Goal: Check status: Check status

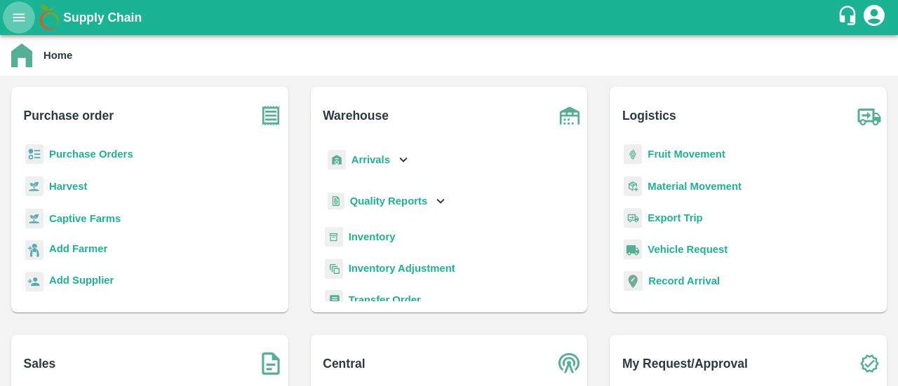
click at [21, 22] on icon "open drawer" at bounding box center [18, 17] width 15 height 15
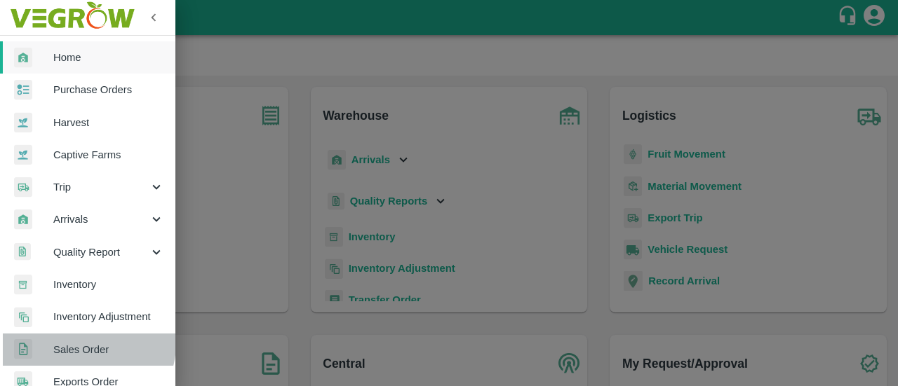
click at [78, 343] on span "Sales Order" at bounding box center [108, 349] width 111 height 15
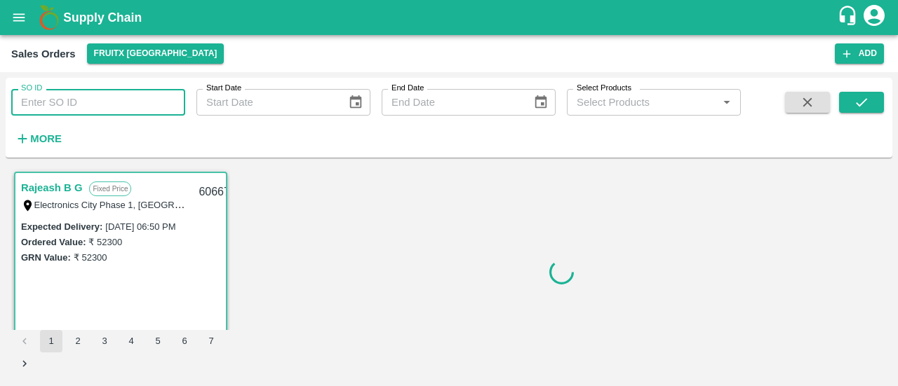
click at [69, 108] on input "SO ID" at bounding box center [98, 102] width 174 height 27
paste input "605943"
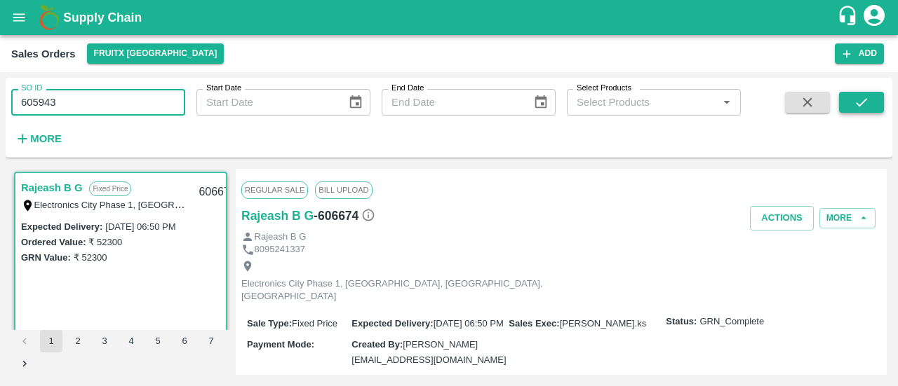
type input "605943"
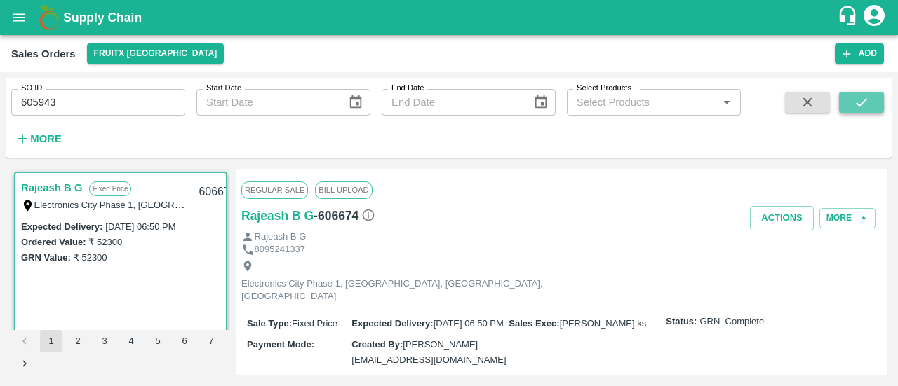
click at [857, 98] on icon "submit" at bounding box center [860, 102] width 15 height 15
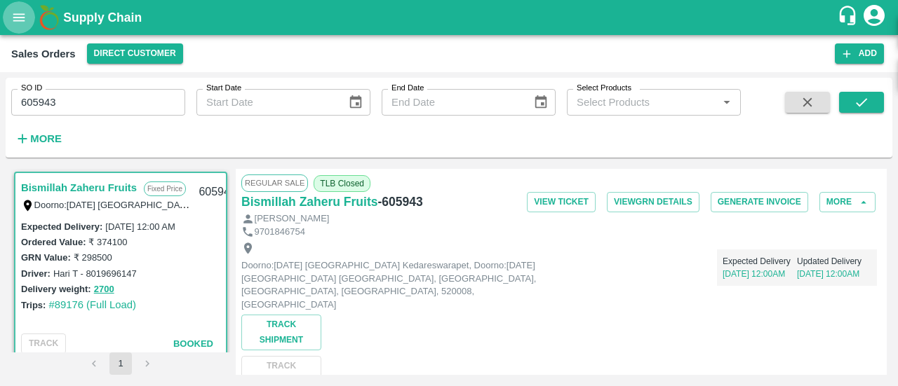
click at [15, 20] on icon "open drawer" at bounding box center [18, 17] width 15 height 15
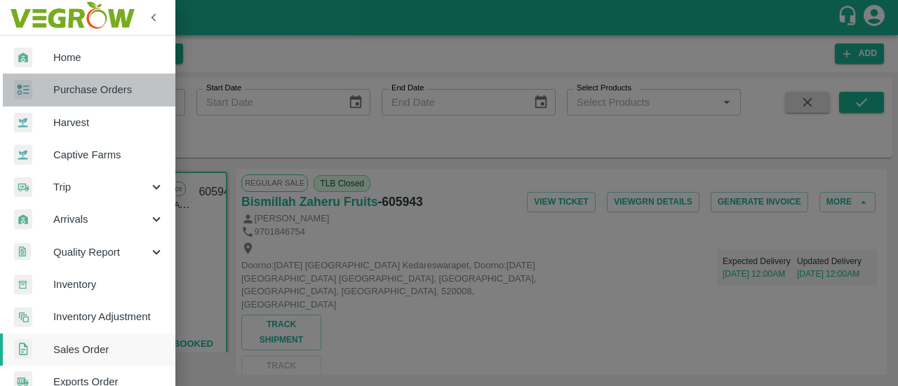
click at [98, 84] on span "Purchase Orders" at bounding box center [108, 89] width 111 height 15
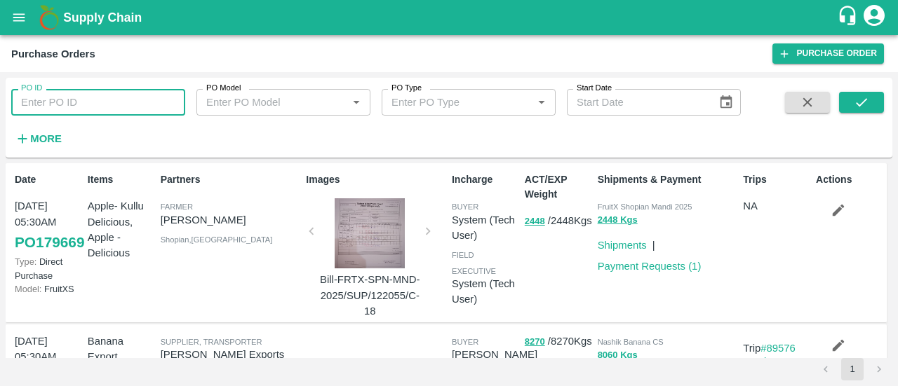
click at [106, 100] on input "PO ID" at bounding box center [98, 102] width 174 height 27
paste input "164415"
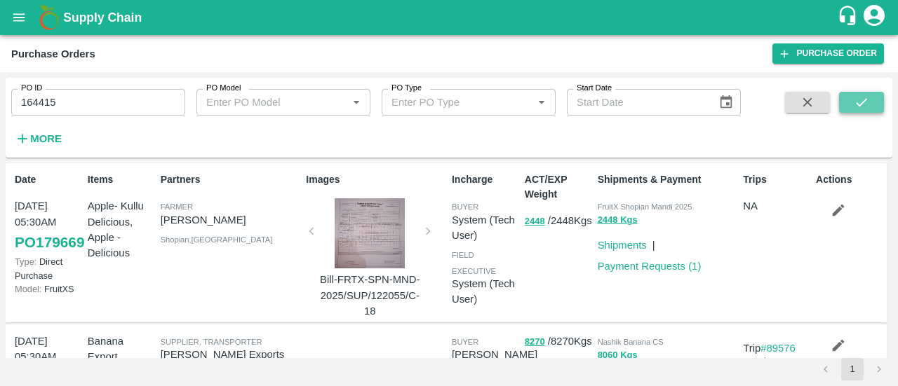
click at [855, 109] on icon "submit" at bounding box center [860, 102] width 15 height 15
click at [867, 100] on icon "submit" at bounding box center [860, 102] width 15 height 15
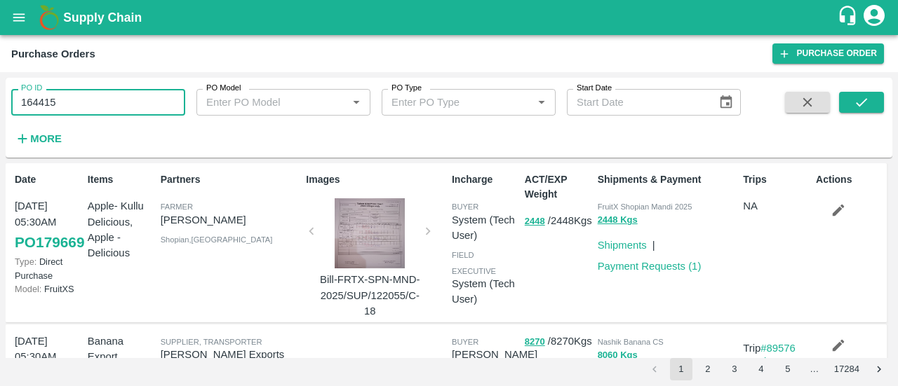
click at [154, 97] on input "164415" at bounding box center [98, 102] width 174 height 27
type input "164415"
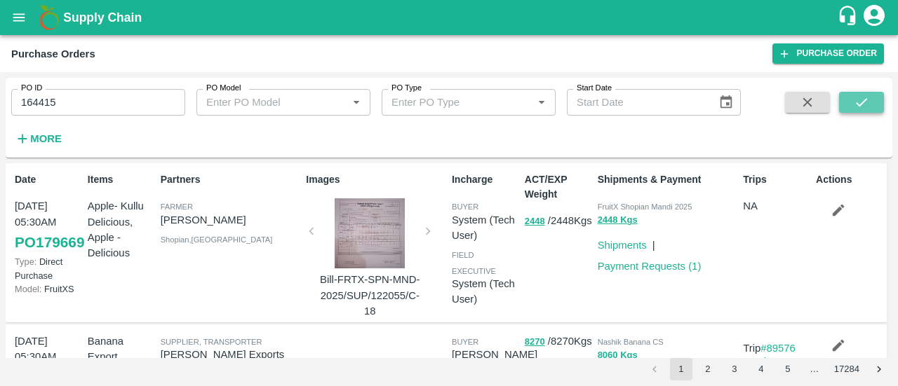
click at [862, 100] on icon "submit" at bounding box center [860, 102] width 15 height 15
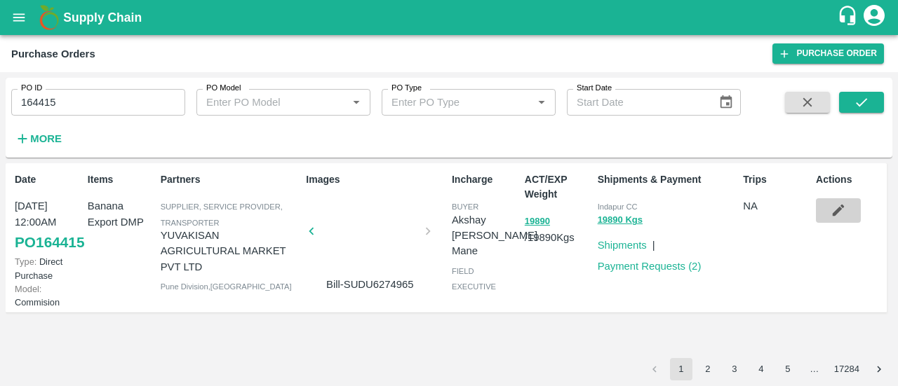
click at [843, 212] on icon "button" at bounding box center [837, 210] width 15 height 15
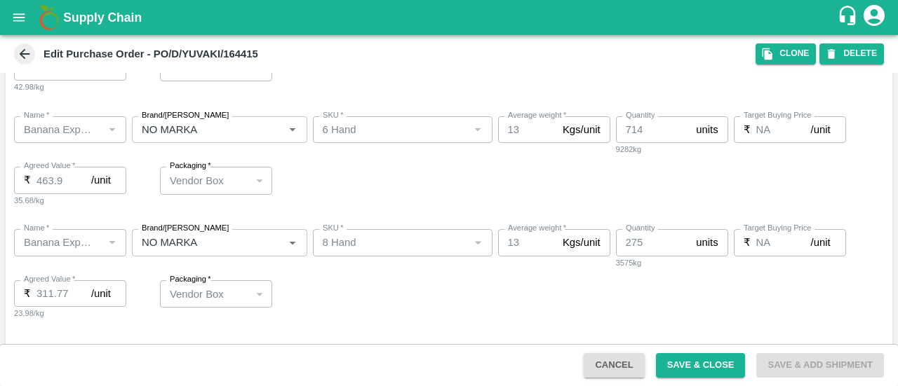
scroll to position [520, 0]
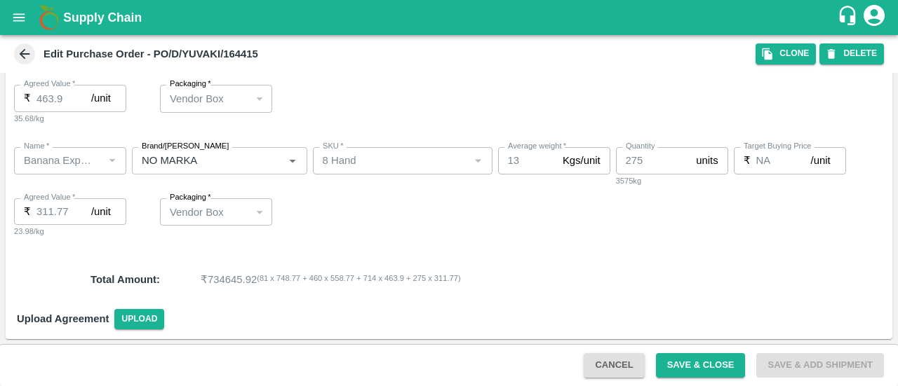
click at [24, 48] on icon at bounding box center [24, 53] width 15 height 15
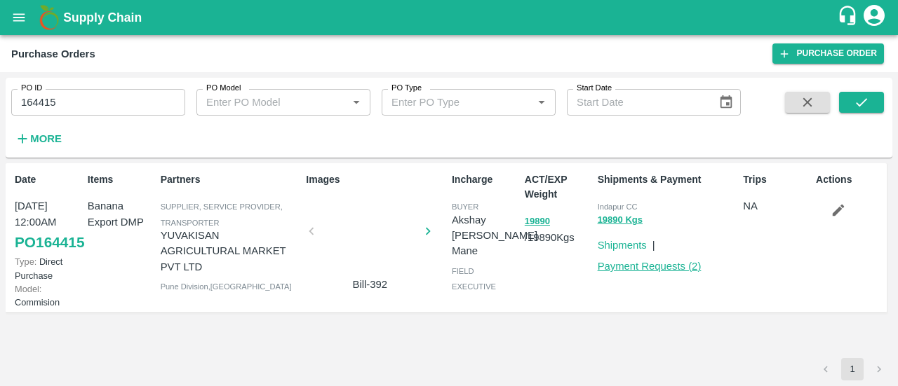
click at [635, 264] on link "Payment Requests ( 2 )" at bounding box center [649, 266] width 104 height 11
click at [628, 244] on link "Shipments" at bounding box center [621, 245] width 49 height 11
click at [49, 255] on link "PO 164415" at bounding box center [49, 242] width 69 height 25
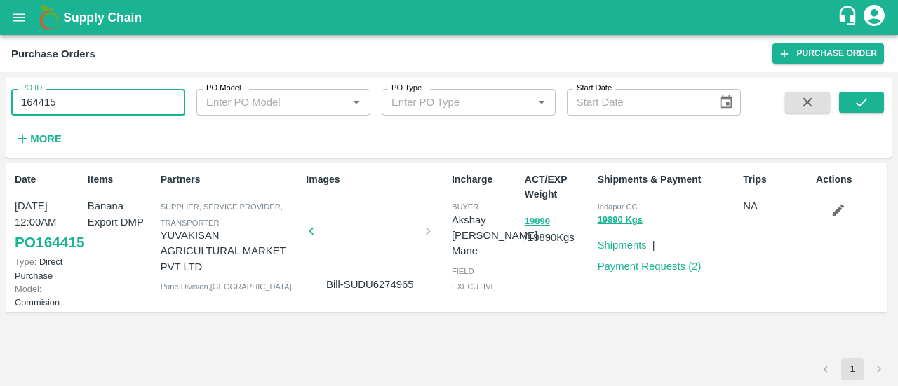
click at [121, 109] on input "164415" at bounding box center [98, 102] width 174 height 27
type input "1"
paste input "text"
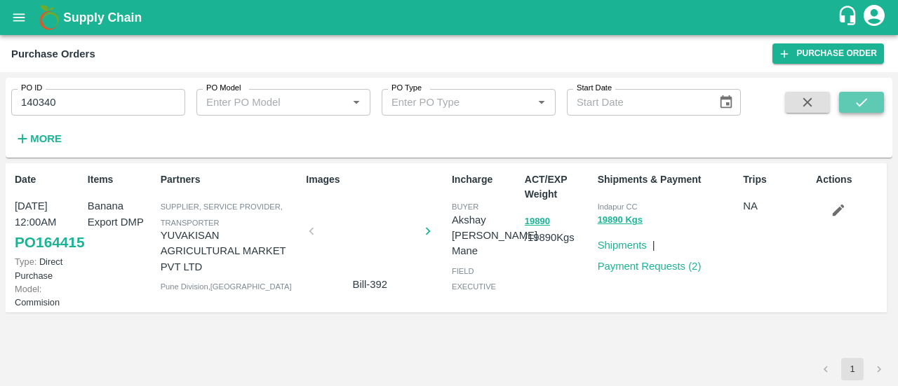
click at [849, 100] on button "submit" at bounding box center [861, 102] width 45 height 21
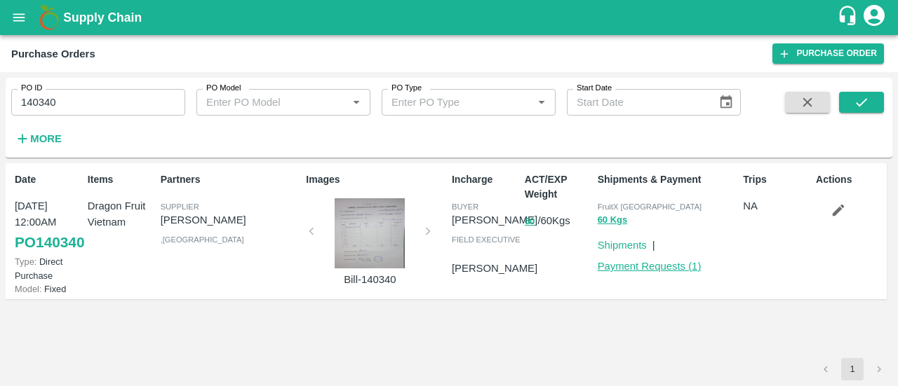
click at [623, 263] on link "Payment Requests ( 1 )" at bounding box center [649, 266] width 104 height 11
click at [116, 97] on input "140340" at bounding box center [98, 102] width 174 height 27
type input "1"
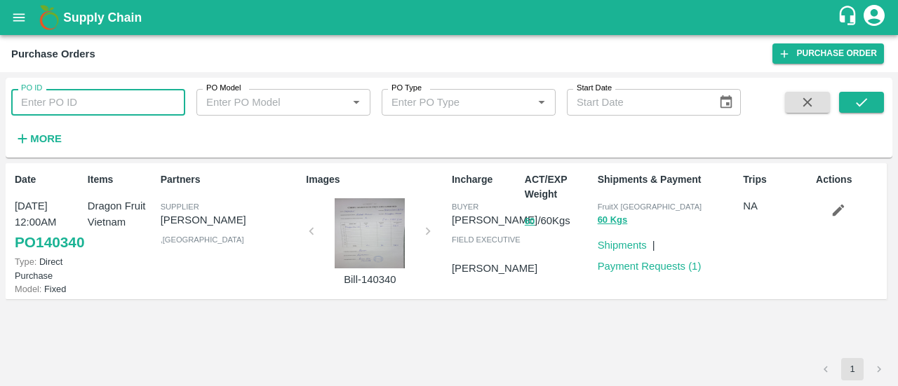
paste input "text"
type input "142155"
click at [865, 96] on icon "submit" at bounding box center [860, 102] width 15 height 15
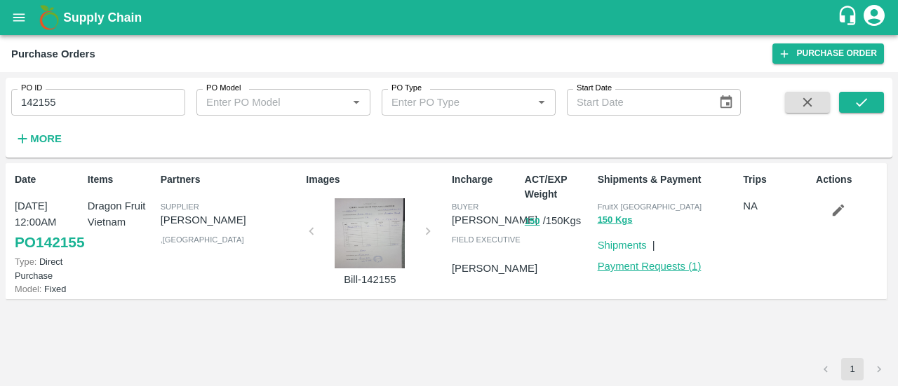
click at [625, 265] on link "Payment Requests ( 1 )" at bounding box center [649, 266] width 104 height 11
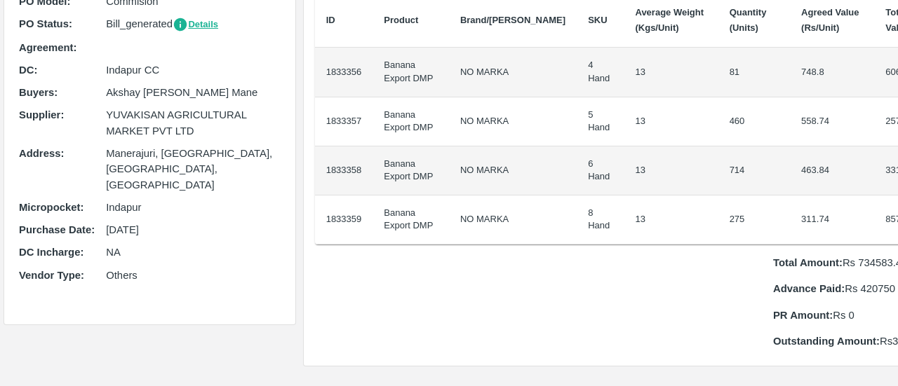
scroll to position [172, 0]
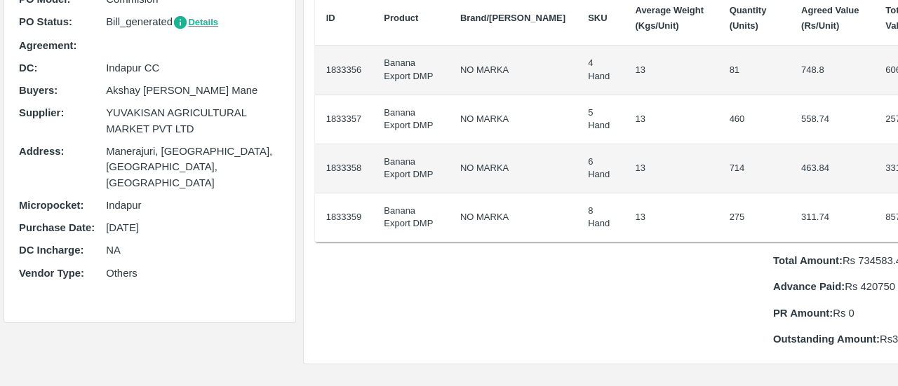
click at [623, 163] on td "13" at bounding box center [670, 168] width 94 height 49
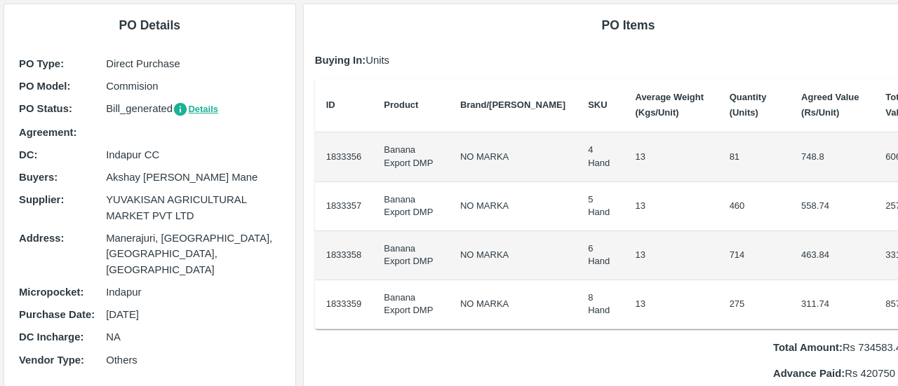
scroll to position [0, 0]
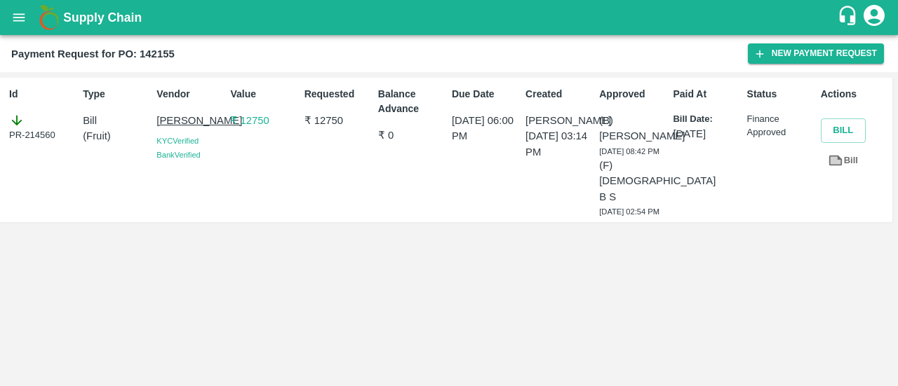
click at [14, 21] on icon "open drawer" at bounding box center [19, 17] width 12 height 8
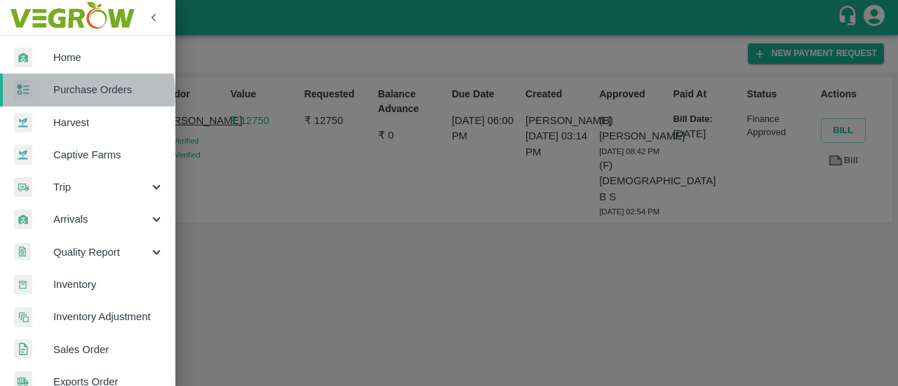
click at [86, 93] on span "Purchase Orders" at bounding box center [108, 89] width 111 height 15
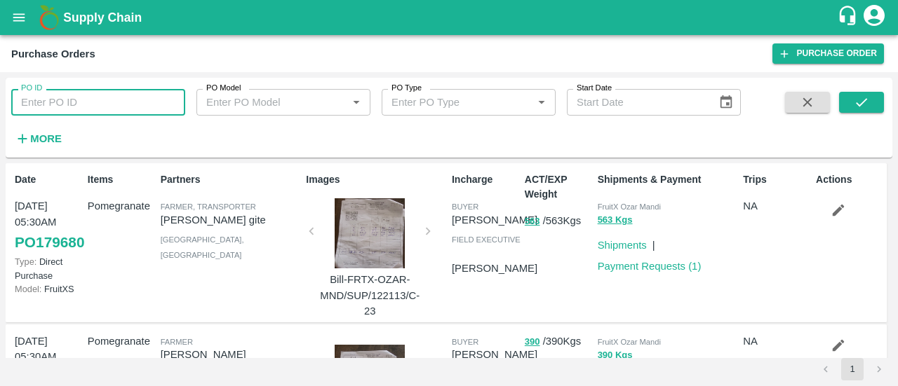
click at [104, 96] on input "PO ID" at bounding box center [98, 102] width 174 height 27
paste input "164415"
type input "164415"
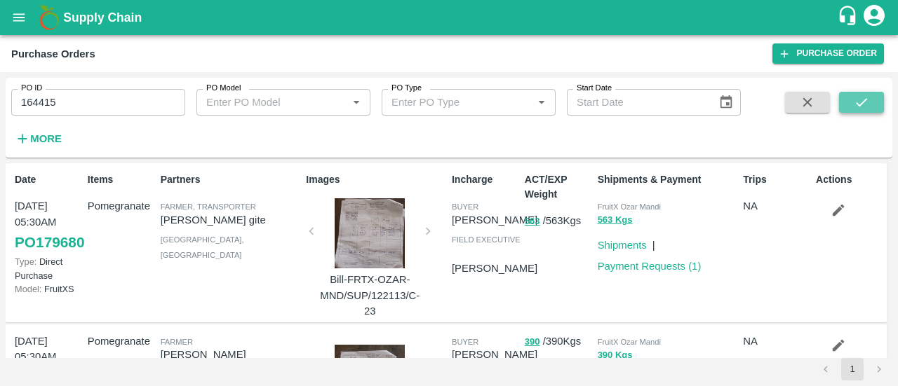
click at [867, 99] on icon "submit" at bounding box center [860, 102] width 11 height 8
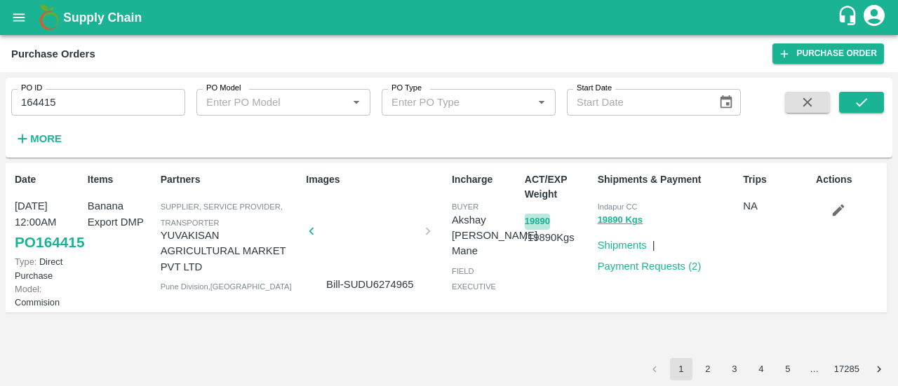
click at [538, 219] on button "19890" at bounding box center [536, 222] width 25 height 16
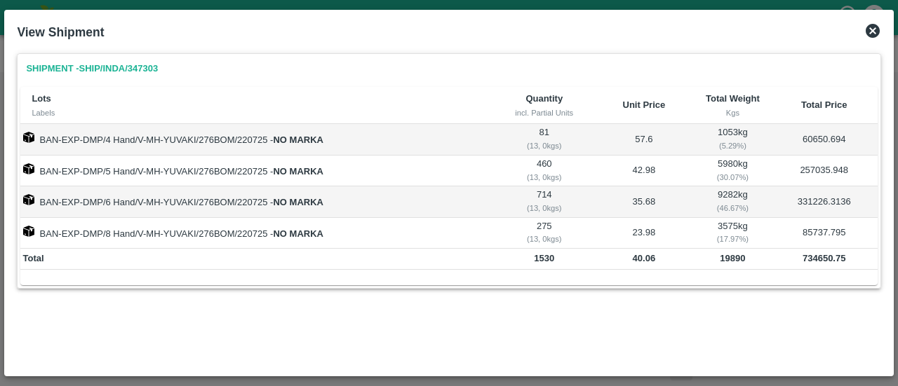
click at [872, 29] on icon at bounding box center [872, 30] width 17 height 17
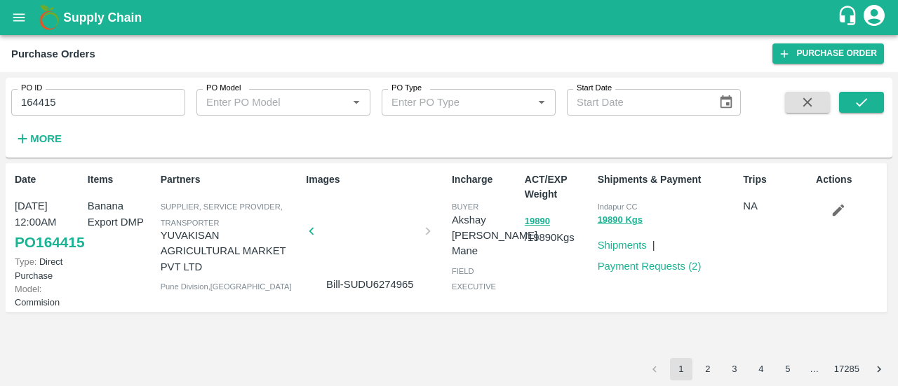
click at [375, 234] on div at bounding box center [369, 235] width 105 height 74
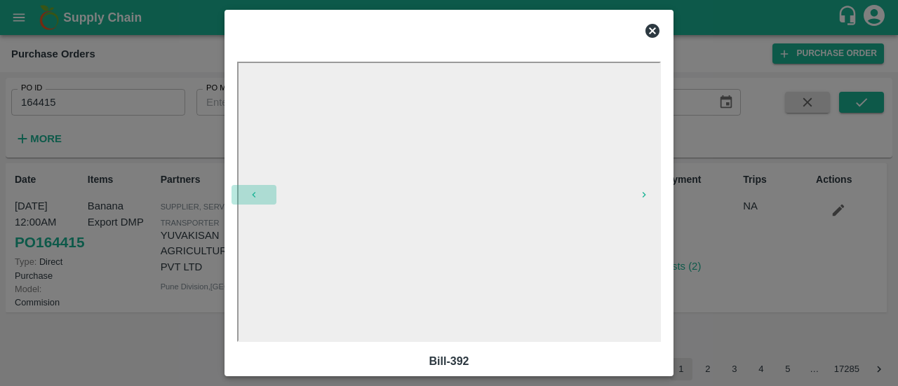
click at [250, 198] on icon "button" at bounding box center [253, 194] width 11 height 11
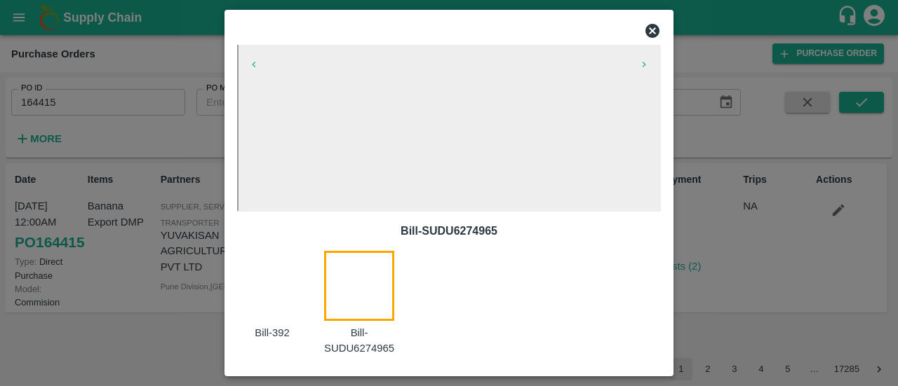
scroll to position [133, 0]
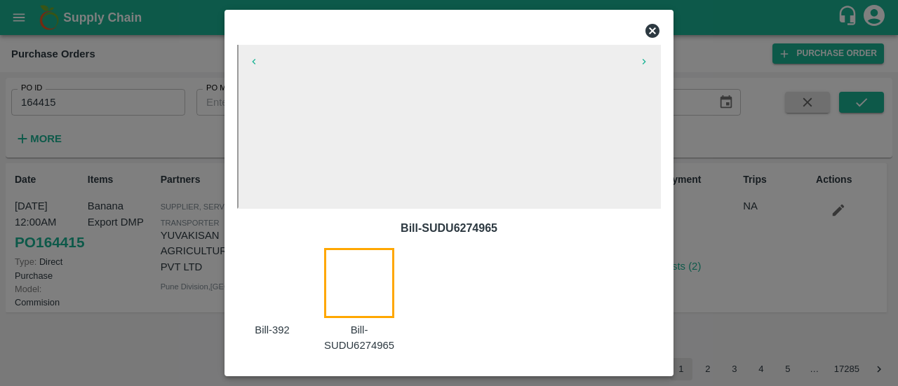
click at [349, 305] on div at bounding box center [367, 301] width 87 height 106
click at [272, 280] on div at bounding box center [280, 301] width 87 height 106
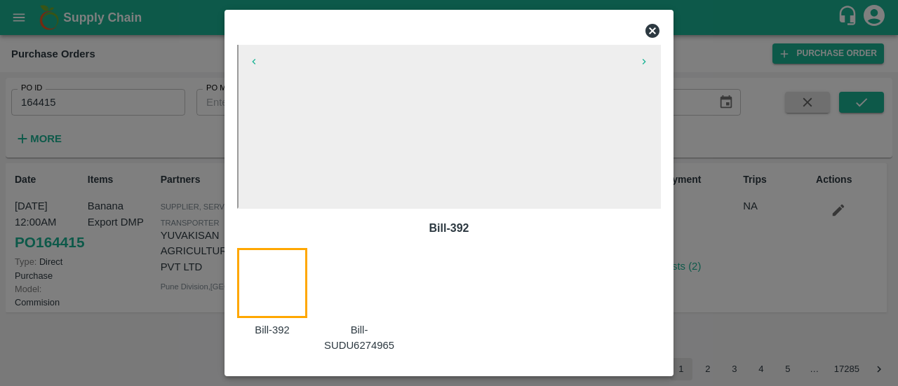
click at [344, 271] on div at bounding box center [367, 301] width 87 height 106
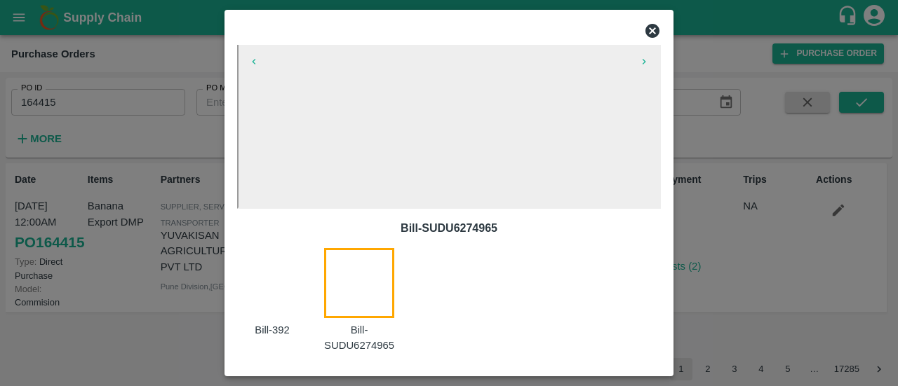
click at [654, 27] on icon at bounding box center [652, 31] width 14 height 14
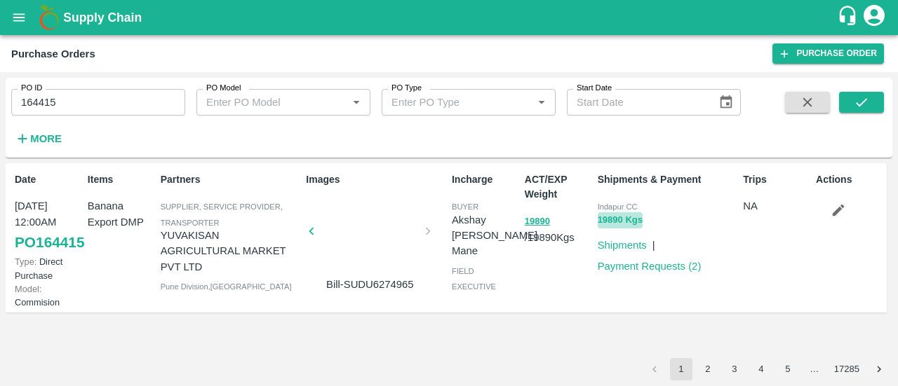
click at [616, 220] on button "19890 Kgs" at bounding box center [619, 220] width 45 height 16
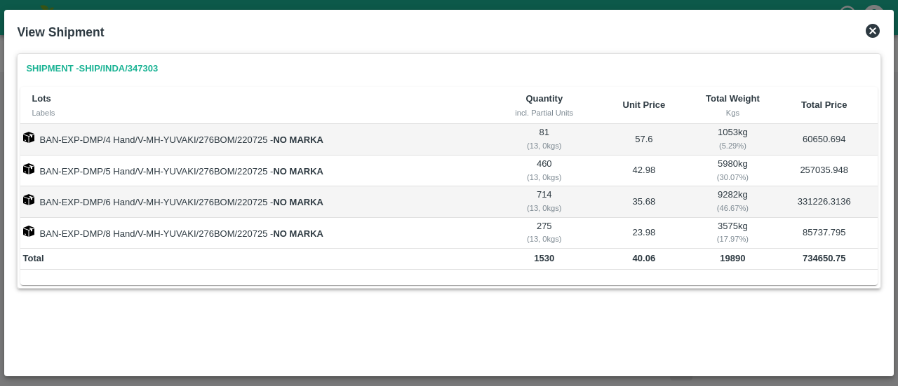
click at [872, 28] on icon at bounding box center [872, 31] width 14 height 14
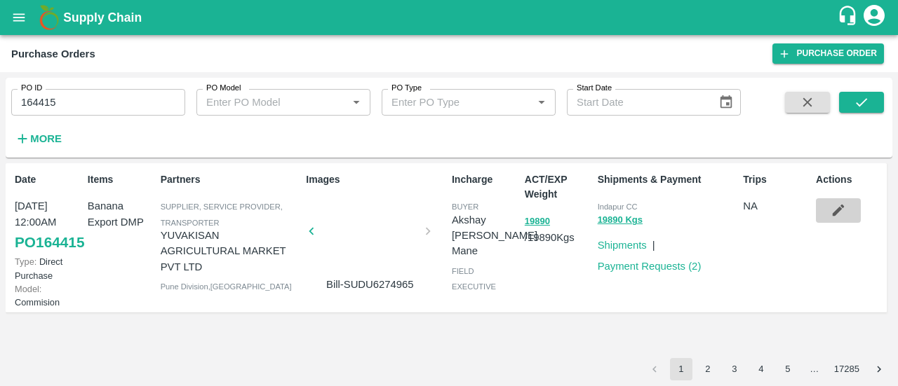
click at [839, 208] on icon "button" at bounding box center [838, 211] width 12 height 12
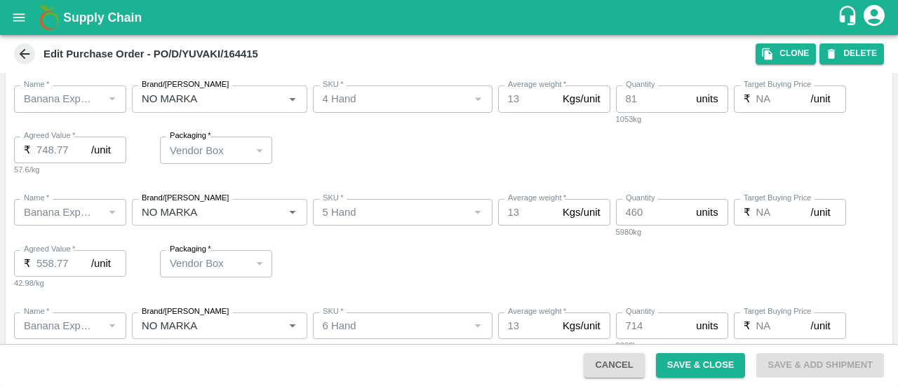
scroll to position [350, 0]
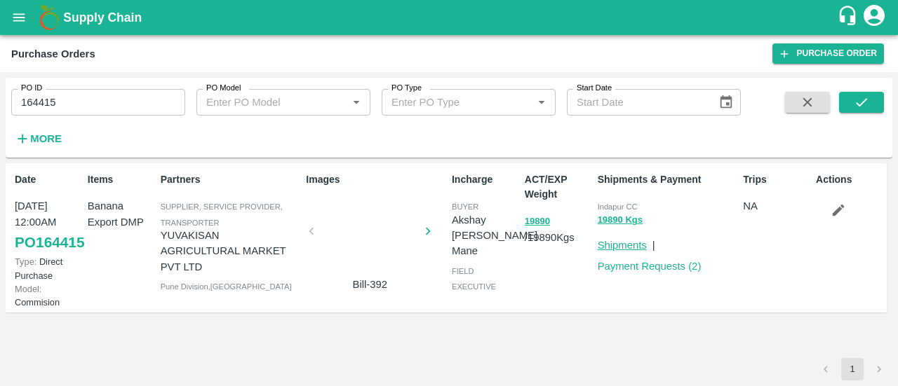
click at [616, 243] on link "Shipments" at bounding box center [621, 245] width 49 height 11
click at [623, 248] on link "Shipments" at bounding box center [621, 245] width 49 height 11
click at [619, 248] on link "Shipments" at bounding box center [621, 245] width 49 height 11
click at [836, 215] on icon "button" at bounding box center [838, 211] width 12 height 12
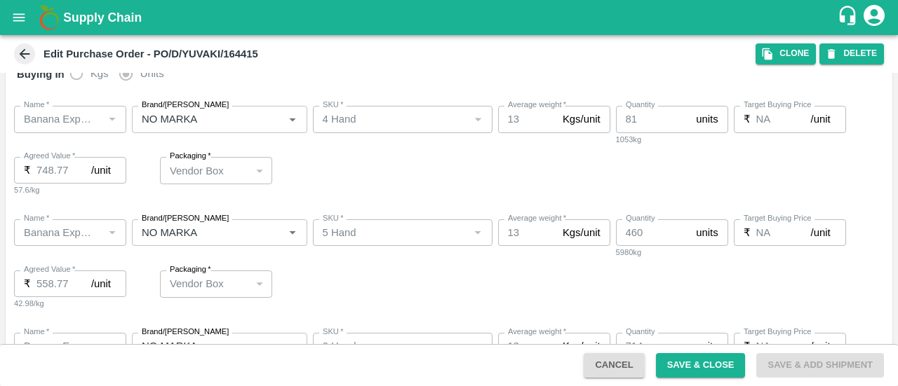
scroll to position [247, 0]
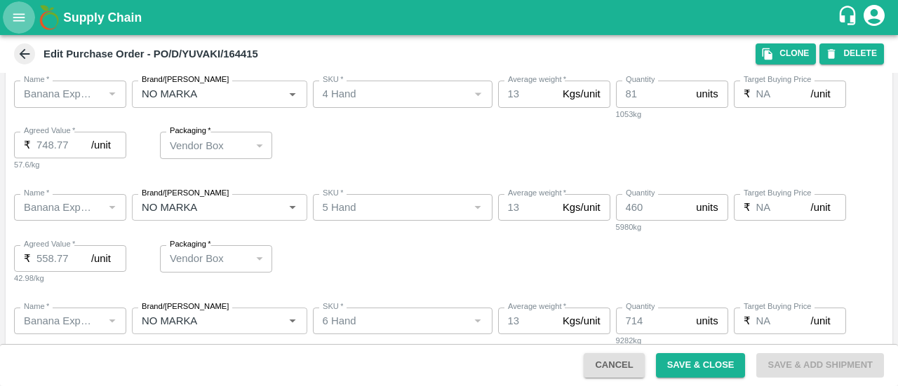
click at [17, 22] on icon "open drawer" at bounding box center [18, 17] width 15 height 15
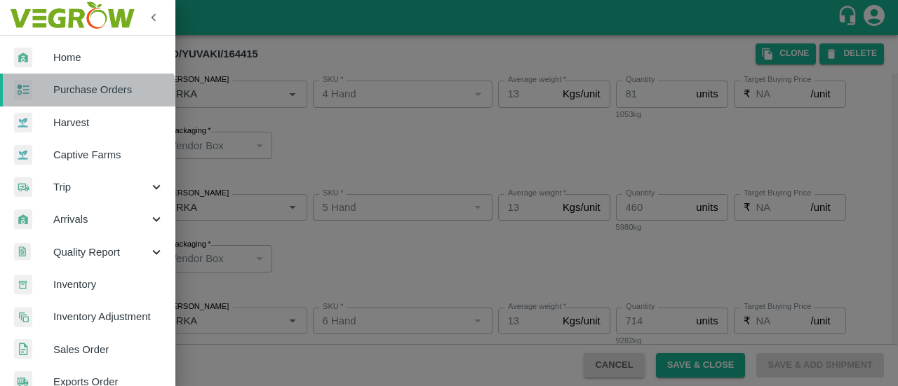
click at [83, 100] on link "Purchase Orders" at bounding box center [87, 90] width 175 height 32
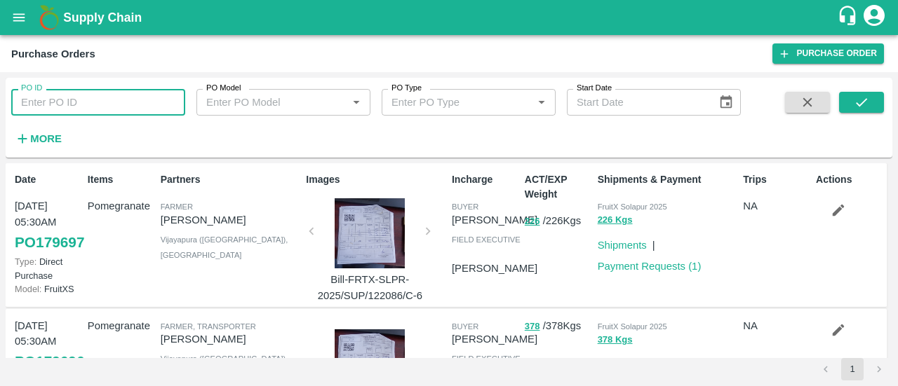
click at [109, 102] on input "PO ID" at bounding box center [98, 102] width 174 height 27
paste input "140340,"
type input "140340"
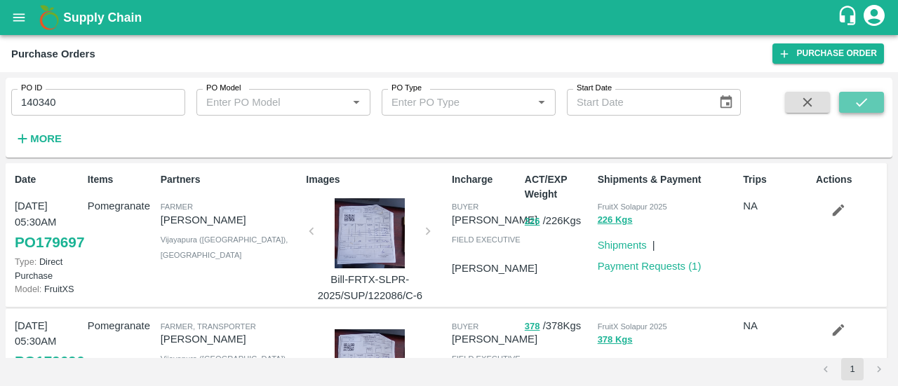
click at [850, 106] on button "submit" at bounding box center [861, 102] width 45 height 21
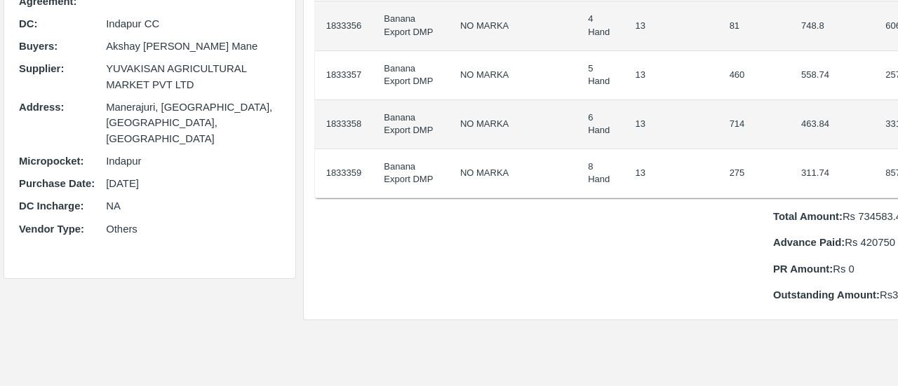
scroll to position [217, 0]
